Goal: Task Accomplishment & Management: Complete application form

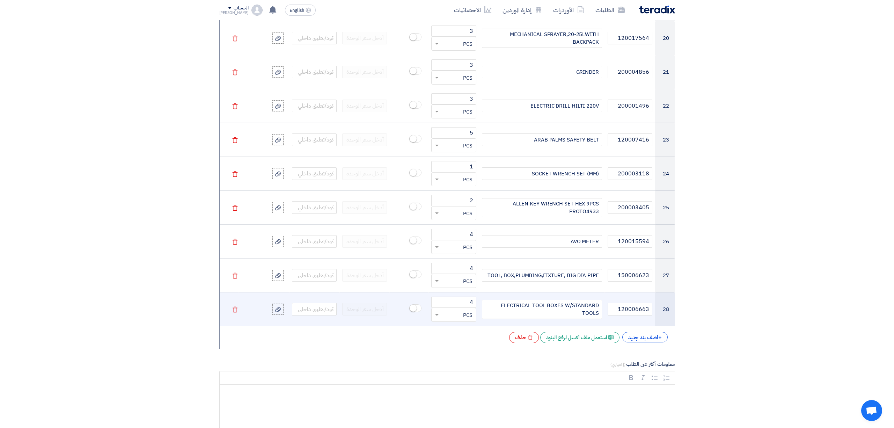
scroll to position [1350, 0]
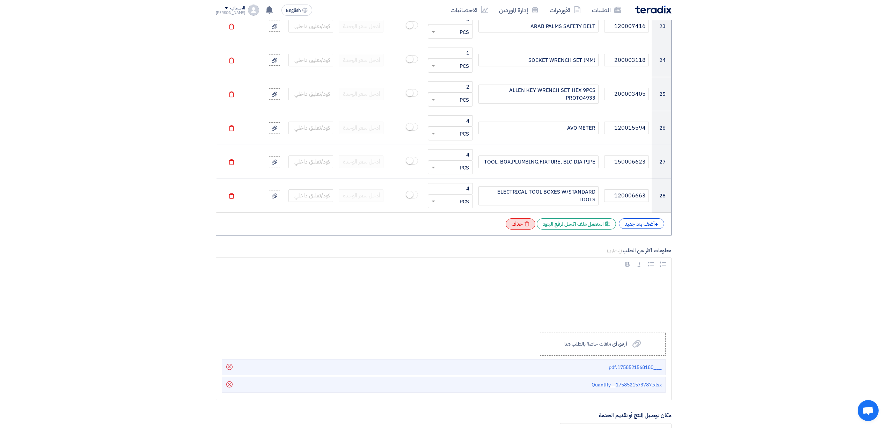
click at [513, 227] on div "Excel file حذف" at bounding box center [521, 223] width 30 height 11
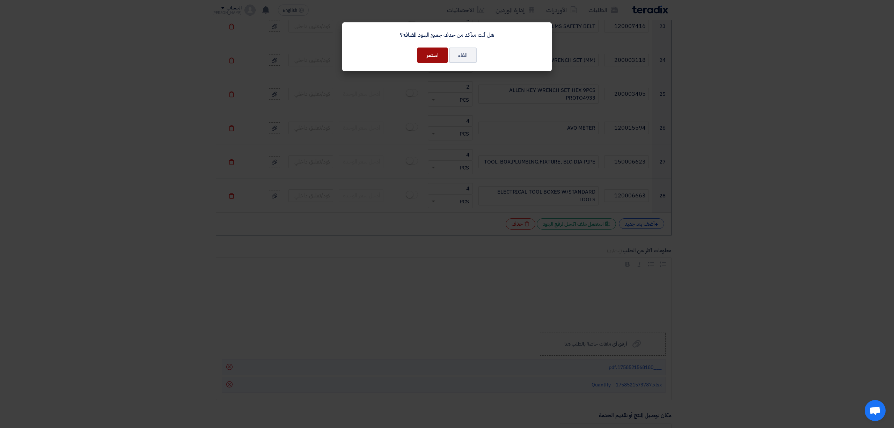
click at [427, 48] on button "استمر" at bounding box center [432, 54] width 30 height 15
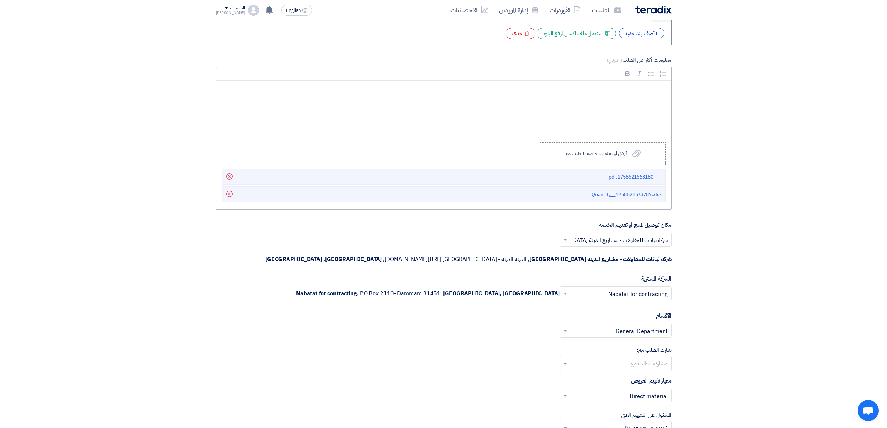
scroll to position [540, 0]
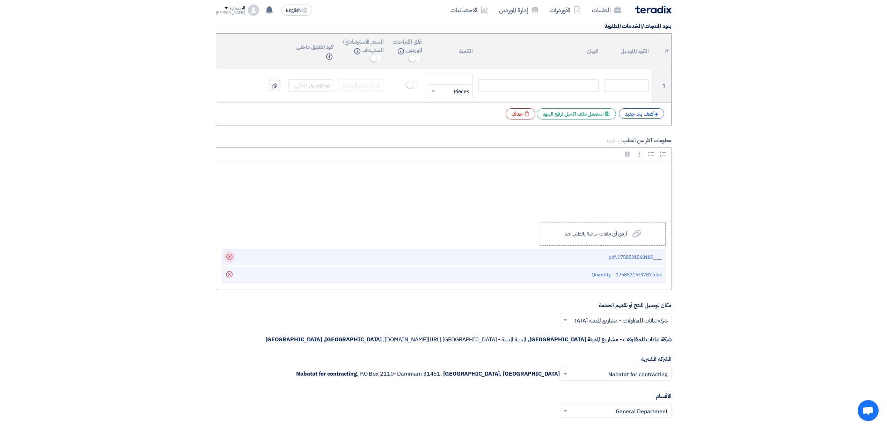
click at [228, 260] on use at bounding box center [229, 256] width 6 height 6
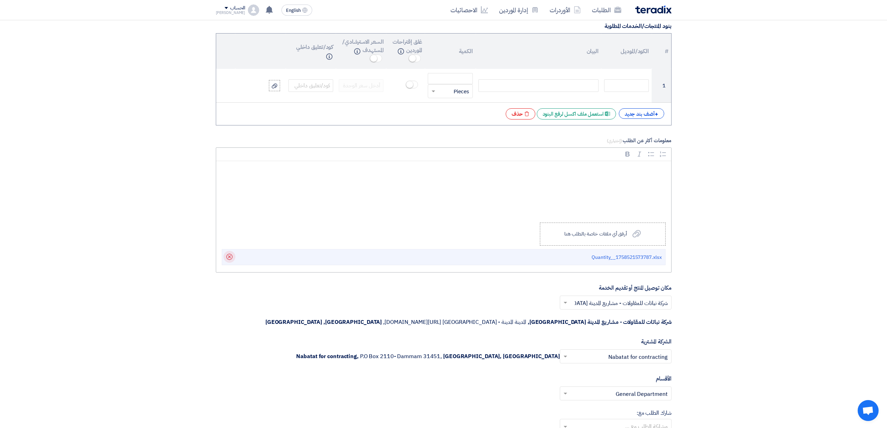
click at [228, 263] on icon "Delete" at bounding box center [229, 257] width 12 height 12
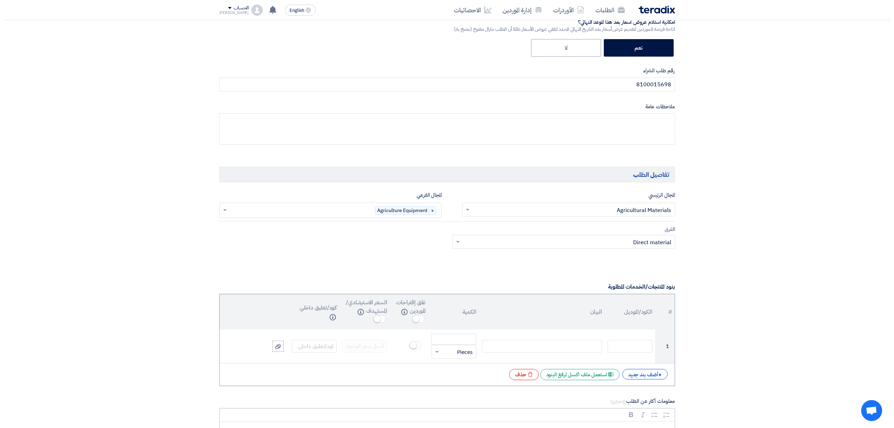
scroll to position [326, 0]
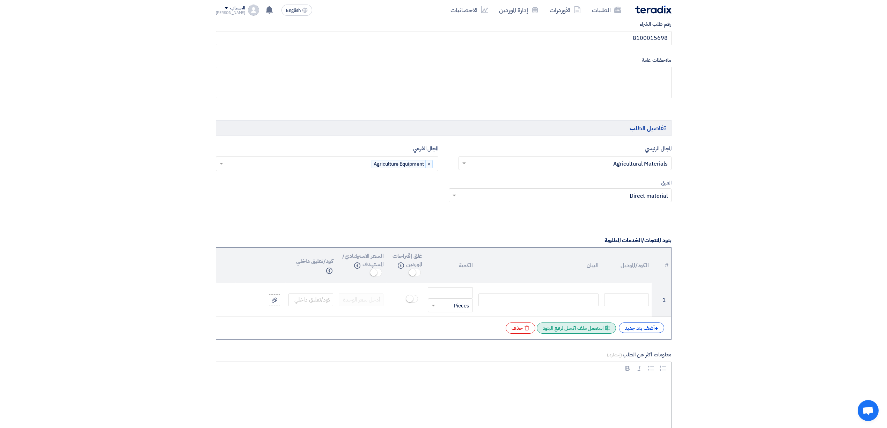
click at [588, 331] on div "Excel file استعمل ملف اكسل لرفع البنود" at bounding box center [576, 327] width 79 height 11
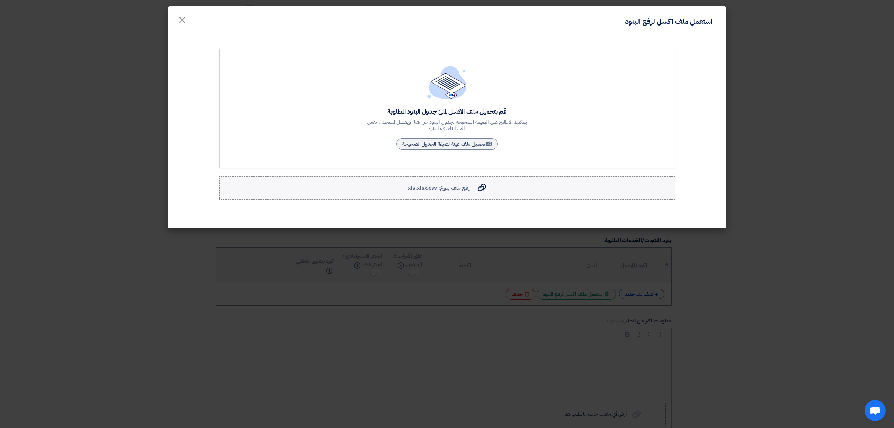
click at [455, 189] on span "إرفع ملف بنوع: xls,xlsx,csv" at bounding box center [439, 188] width 62 height 8
click at [0, 0] on input "إرفع ملف بنوع: xls,xlsx,csv إرفع ملف بنوع: xls,xlsx,csv" at bounding box center [0, 0] width 0 height 0
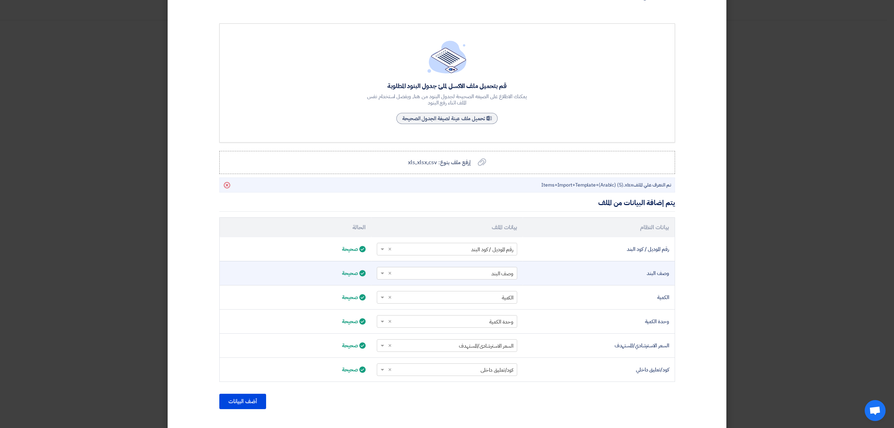
scroll to position [39, 0]
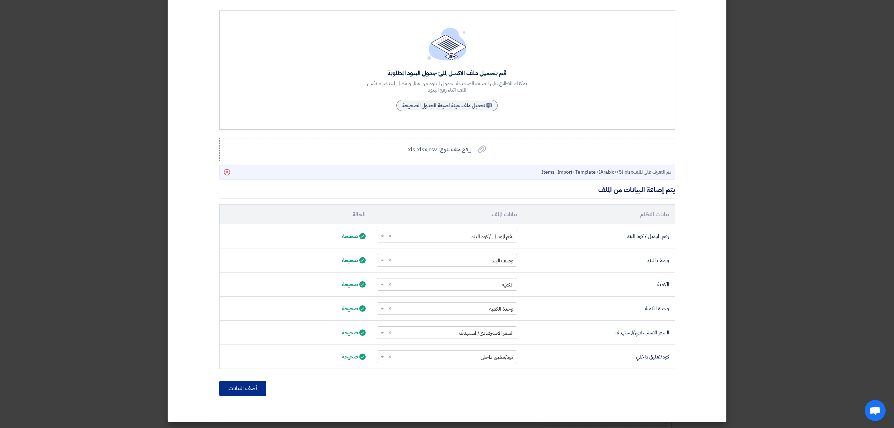
click at [234, 387] on button "أضف البيانات" at bounding box center [242, 388] width 47 height 15
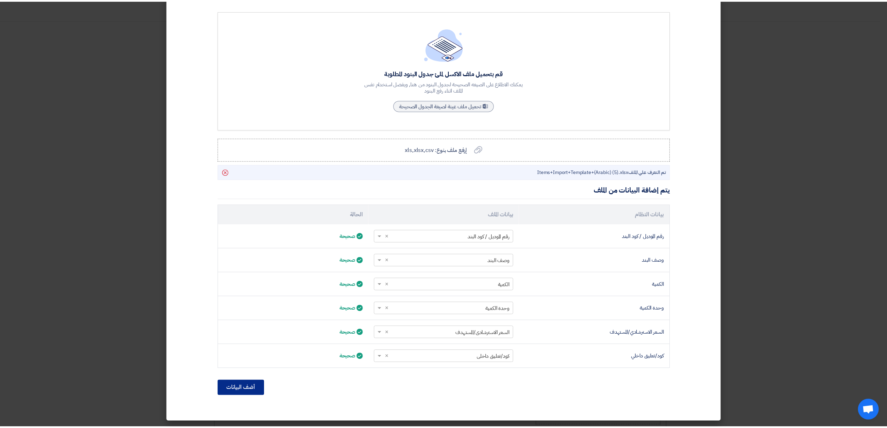
scroll to position [0, 0]
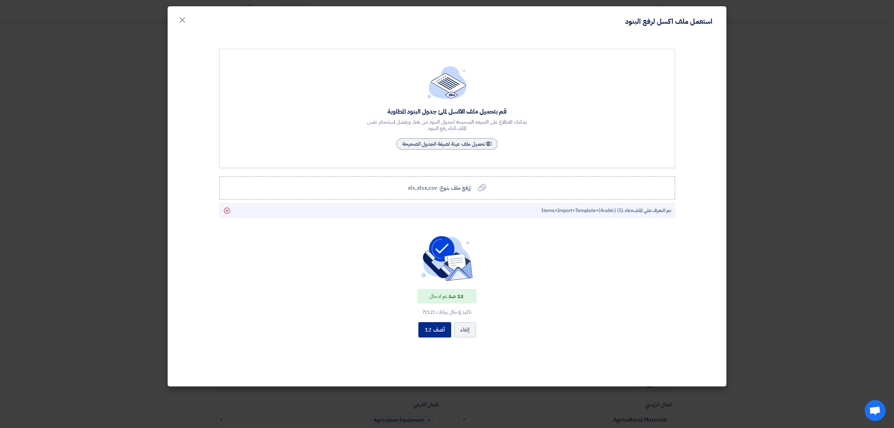
click at [436, 330] on button "أضف 12" at bounding box center [434, 329] width 33 height 15
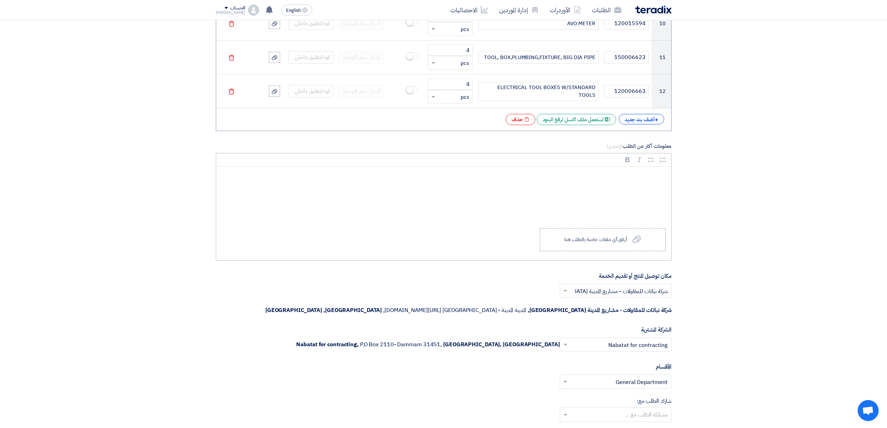
scroll to position [908, 0]
click at [574, 236] on label "Upload a file أرفق أي ملفات خاصة بالطلب هنا" at bounding box center [603, 238] width 126 height 23
click at [596, 236] on label "Upload a file أرفق أي ملفات خاصة بالطلب هنا" at bounding box center [603, 238] width 126 height 23
click at [0, 0] on input "Upload a file أرفق أي ملفات خاصة بالطلب هنا" at bounding box center [0, 0] width 0 height 0
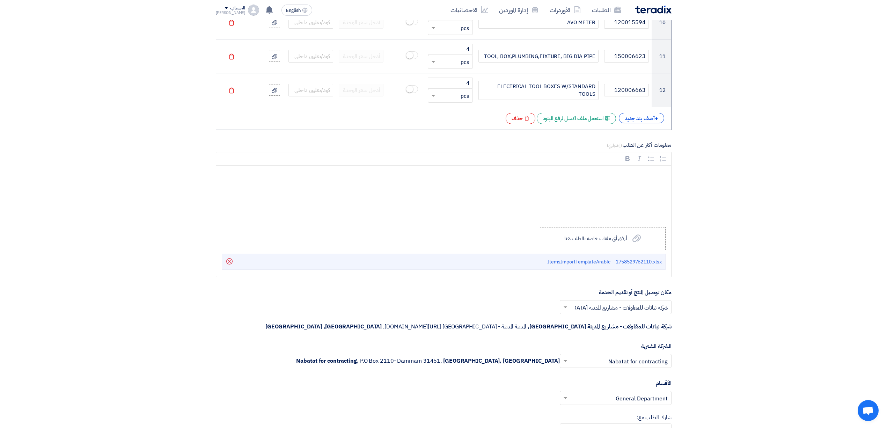
drag, startPoint x: 226, startPoint y: 265, endPoint x: 231, endPoint y: 263, distance: 5.0
click at [226, 265] on icon "Delete" at bounding box center [229, 261] width 12 height 12
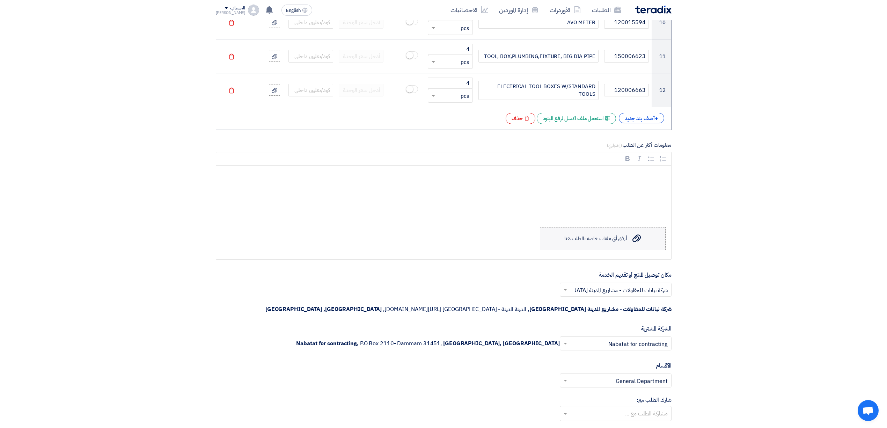
click at [576, 241] on div "أرفق أي ملفات خاصة بالطلب هنا" at bounding box center [595, 239] width 62 height 6
click at [0, 0] on input "Upload a file أرفق أي ملفات خاصة بالطلب هنا" at bounding box center [0, 0] width 0 height 0
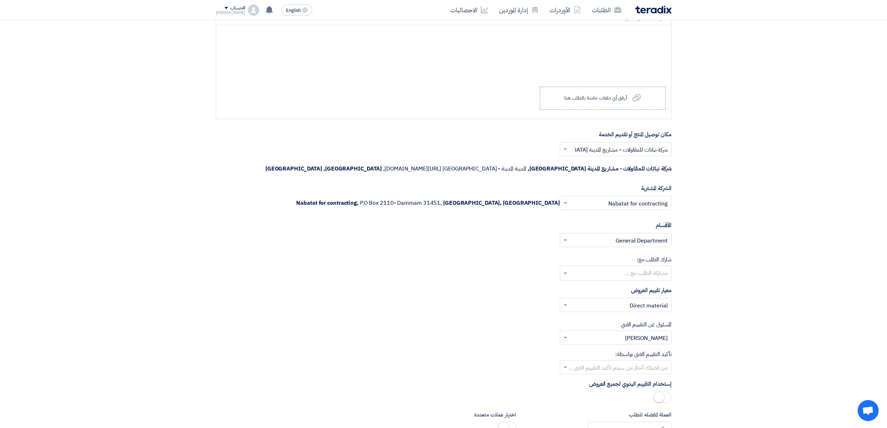
scroll to position [1001, 0]
